Goal: Information Seeking & Learning: Check status

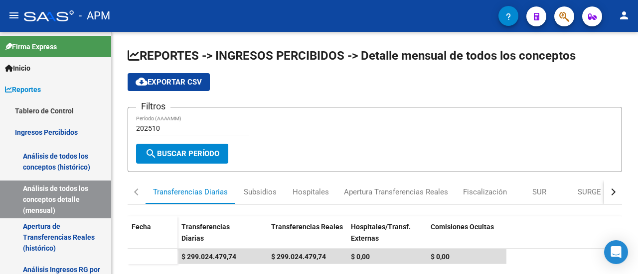
scroll to position [55, 0]
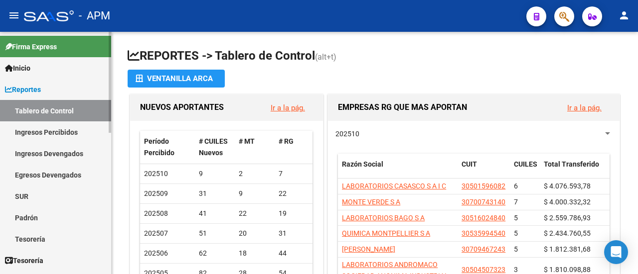
click at [44, 127] on link "Ingresos Percibidos" at bounding box center [55, 132] width 111 height 21
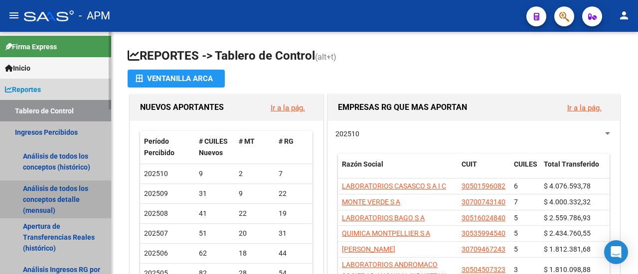
click at [53, 194] on link "Análisis de todos los conceptos detalle (mensual)" at bounding box center [55, 200] width 111 height 38
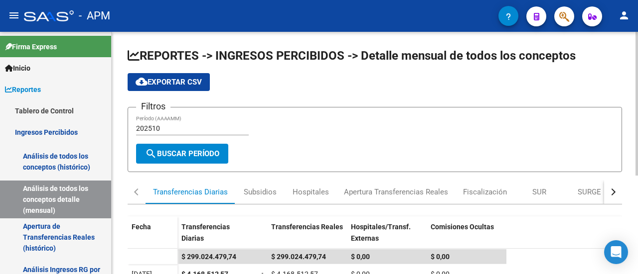
click at [172, 75] on button "cloud_download Exportar CSV" at bounding box center [169, 82] width 82 height 18
click at [188, 126] on input "202510" at bounding box center [192, 129] width 113 height 8
type input "202509"
click at [193, 83] on span "cloud_download Exportar CSV" at bounding box center [168, 82] width 66 height 9
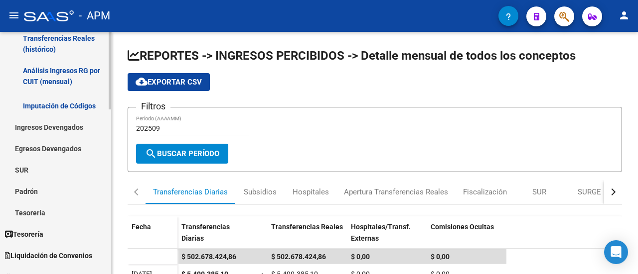
scroll to position [349, 0]
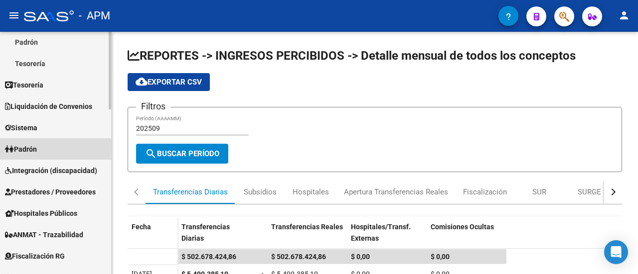
click at [26, 152] on span "Padrón" at bounding box center [21, 149] width 32 height 11
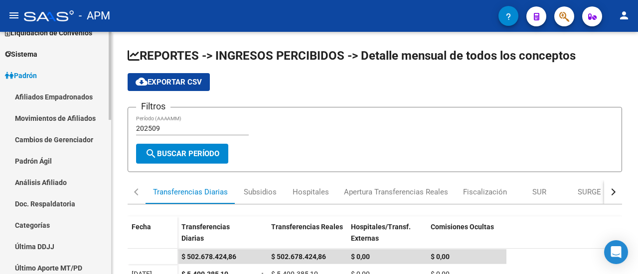
scroll to position [50, 0]
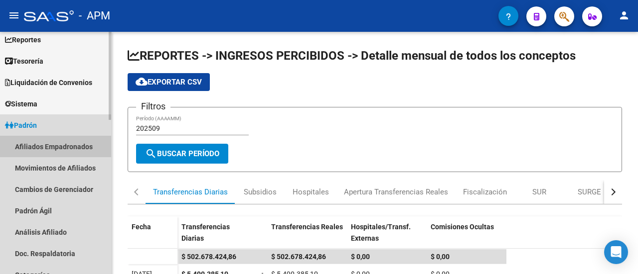
click at [34, 146] on link "Afiliados Empadronados" at bounding box center [55, 146] width 111 height 21
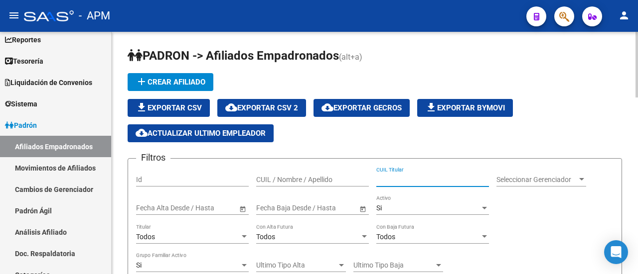
click at [398, 181] on input "CUIL Titular" at bounding box center [432, 180] width 113 height 8
paste input "27135872194"
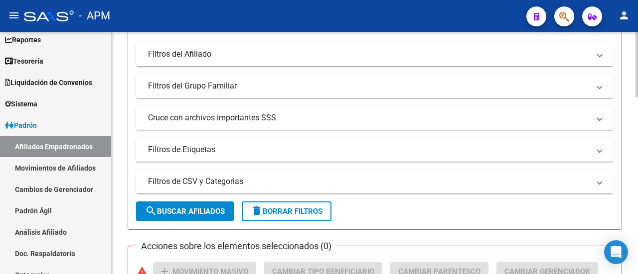
scroll to position [249, 0]
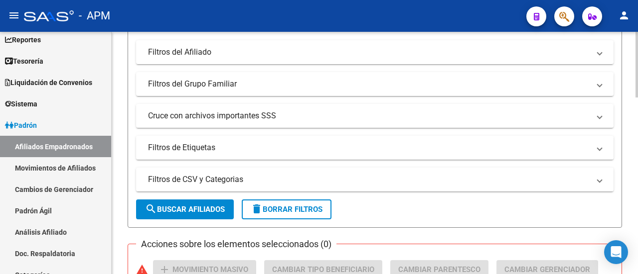
type input "27135872194"
click at [186, 212] on span "search Buscar Afiliados" at bounding box center [185, 209] width 80 height 9
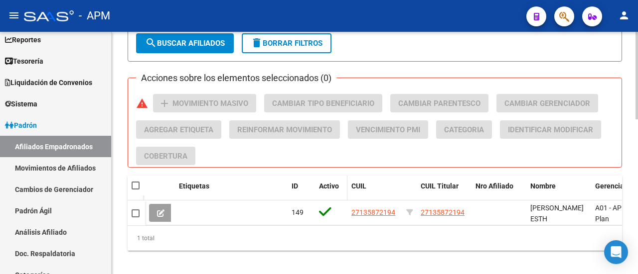
scroll to position [430, 0]
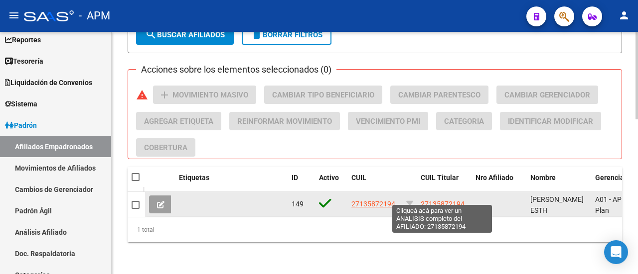
click at [444, 200] on span "27135872194" at bounding box center [442, 204] width 44 height 8
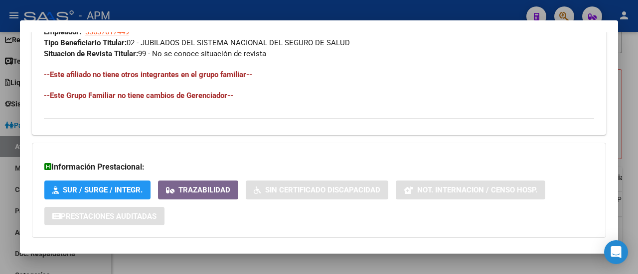
scroll to position [608, 0]
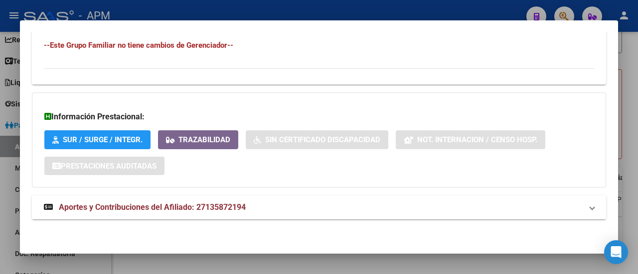
click at [133, 211] on span "Aportes y Contribuciones del Afiliado: 27135872194" at bounding box center [152, 207] width 187 height 9
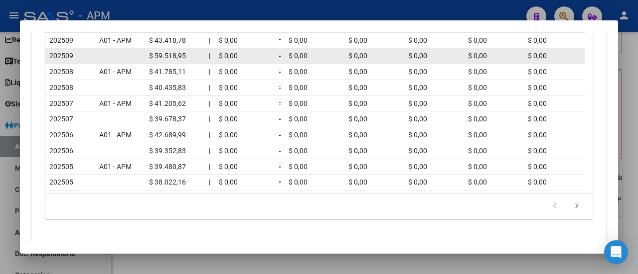
scroll to position [857, 0]
